Goal: Task Accomplishment & Management: Manage account settings

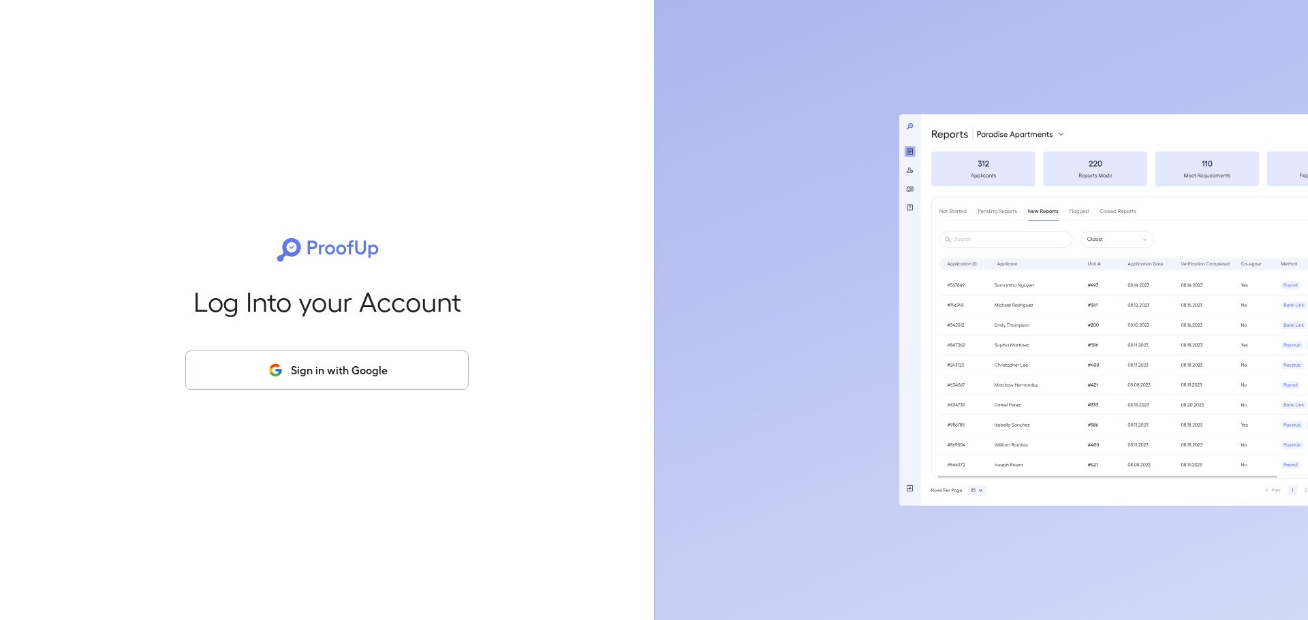
click at [373, 358] on button "Sign in with Google" at bounding box center [326, 371] width 283 height 40
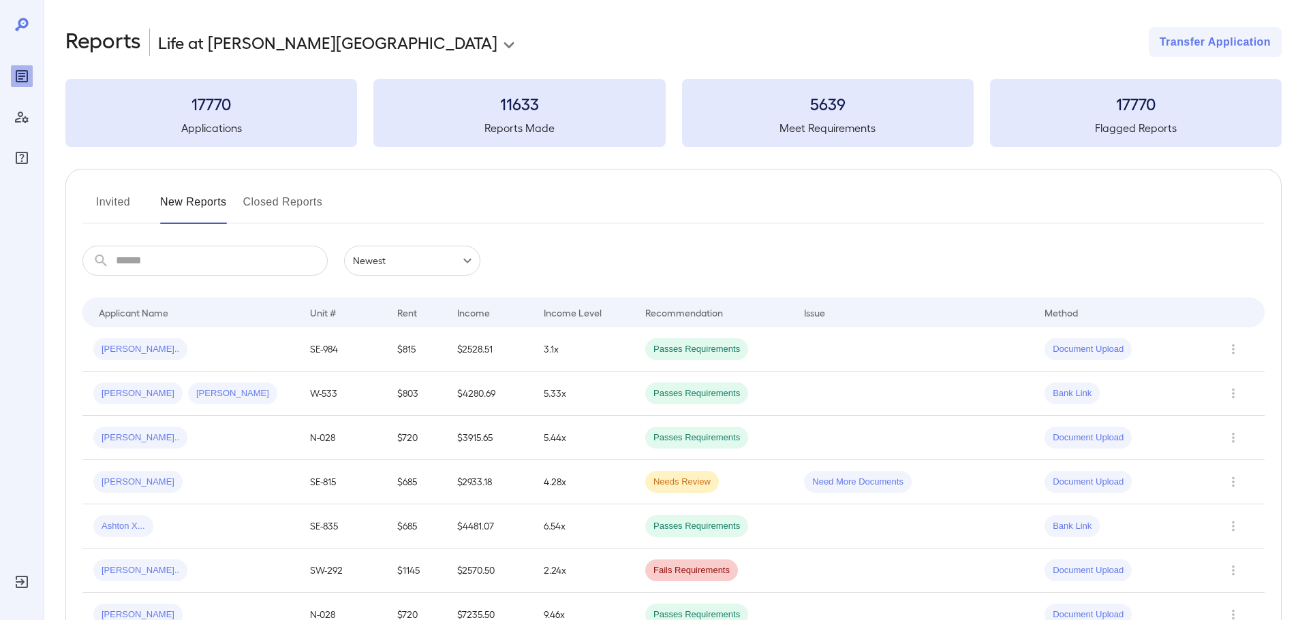
click at [104, 195] on button "Invited" at bounding box center [112, 207] width 61 height 33
